Goal: Information Seeking & Learning: Learn about a topic

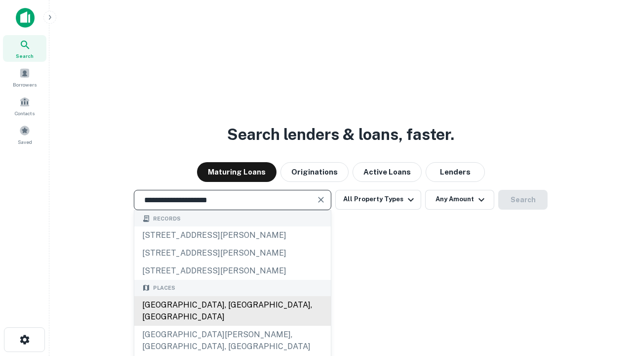
click at [232, 325] on div "[GEOGRAPHIC_DATA], [GEOGRAPHIC_DATA], [GEOGRAPHIC_DATA]" at bounding box center [232, 311] width 197 height 30
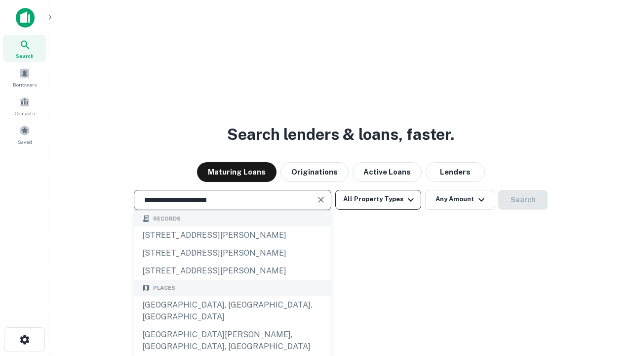
type input "**********"
click at [378, 199] on button "All Property Types" at bounding box center [378, 200] width 86 height 20
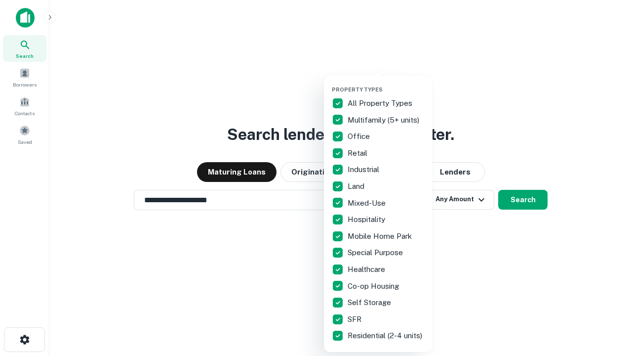
click at [386, 83] on button "button" at bounding box center [386, 83] width 109 height 0
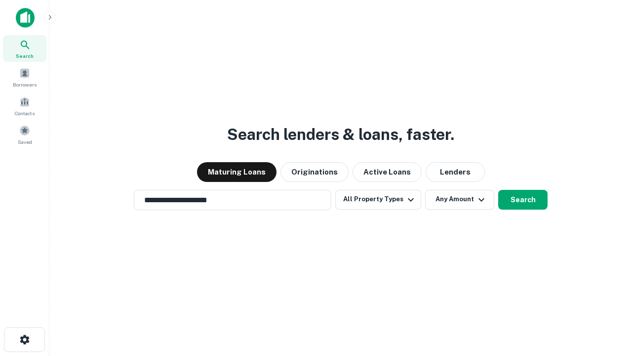
scroll to position [15, 0]
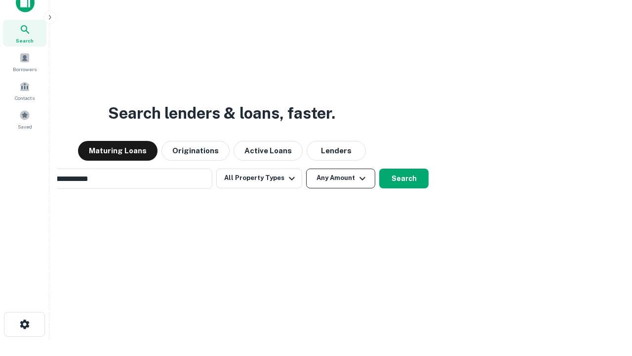
click at [306, 168] on button "Any Amount" at bounding box center [340, 178] width 69 height 20
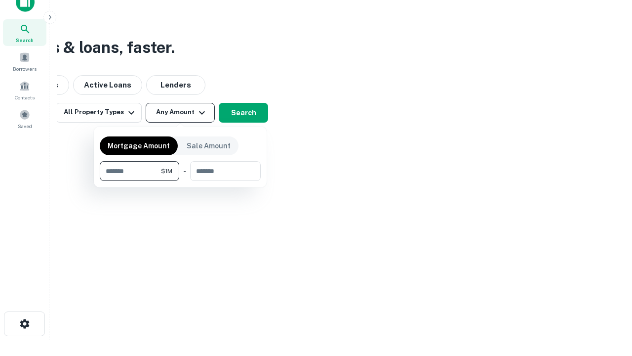
type input "*******"
click at [180, 181] on button "button" at bounding box center [180, 181] width 161 height 0
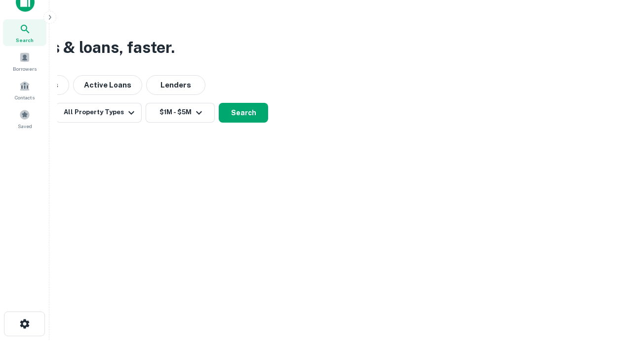
scroll to position [15, 0]
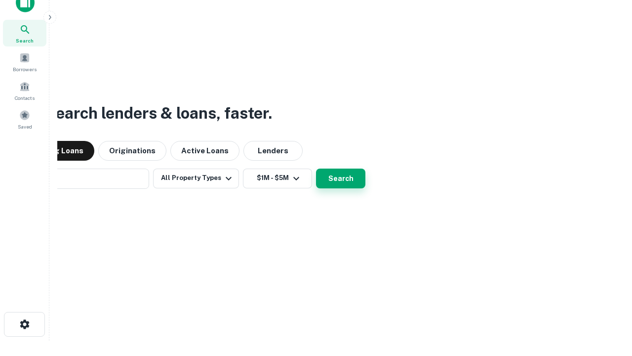
click at [316, 168] on button "Search" at bounding box center [340, 178] width 49 height 20
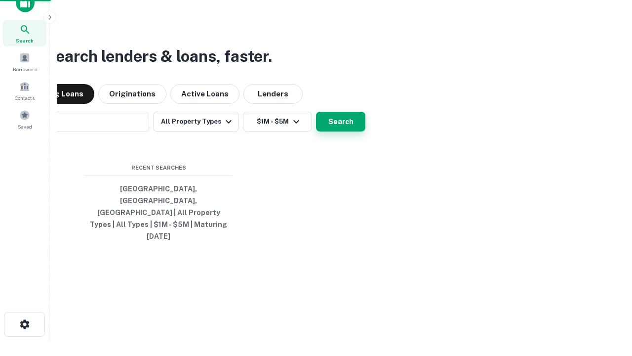
scroll to position [16, 0]
